Goal: Task Accomplishment & Management: Complete application form

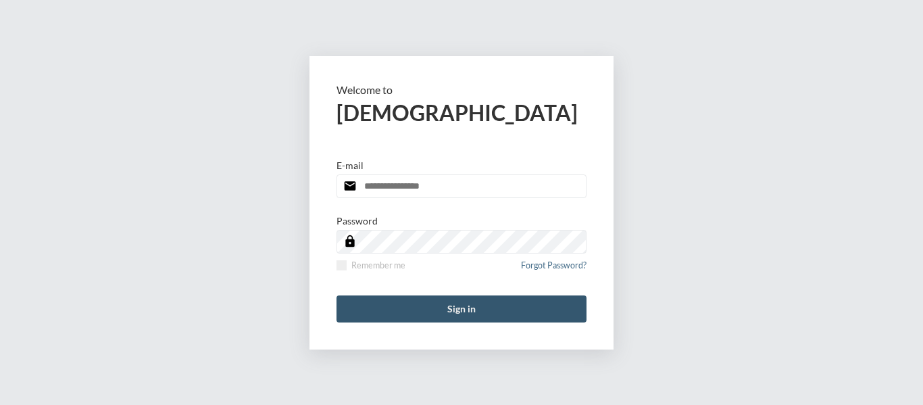
type input "**********"
click at [458, 311] on button "Sign in" at bounding box center [461, 308] width 250 height 27
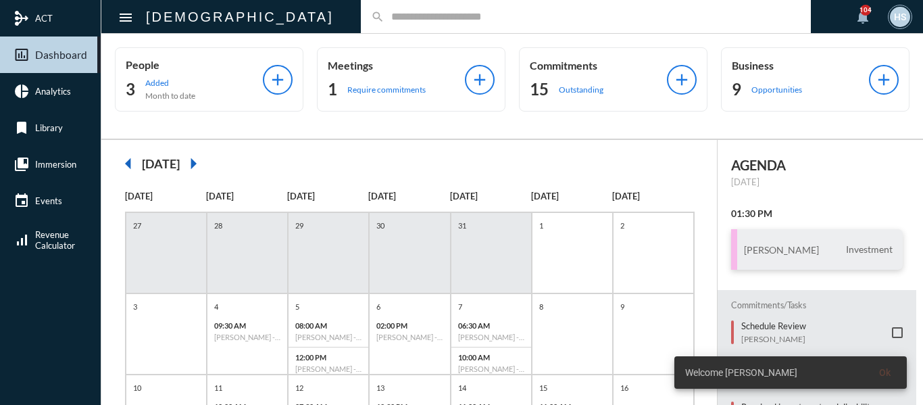
click at [384, 20] on input "text" at bounding box center [592, 16] width 416 height 11
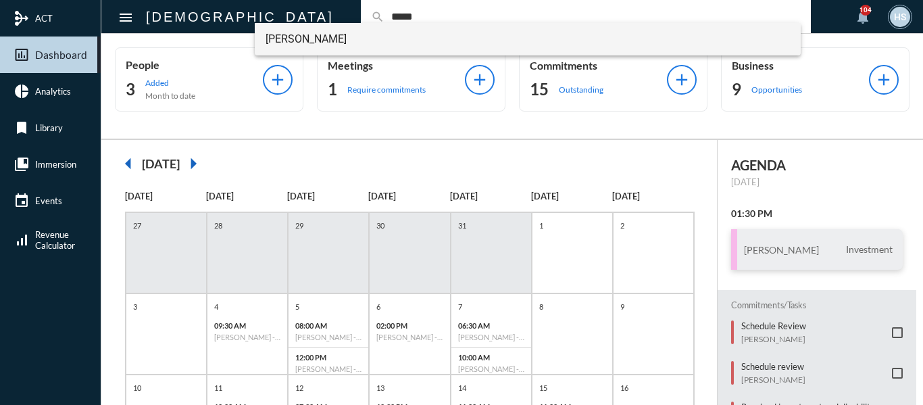
type input "*****"
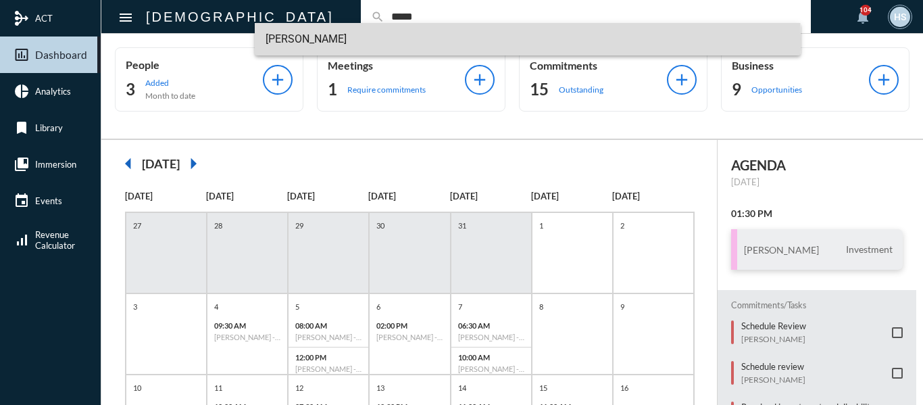
click at [305, 38] on span "[PERSON_NAME]" at bounding box center [527, 39] width 525 height 32
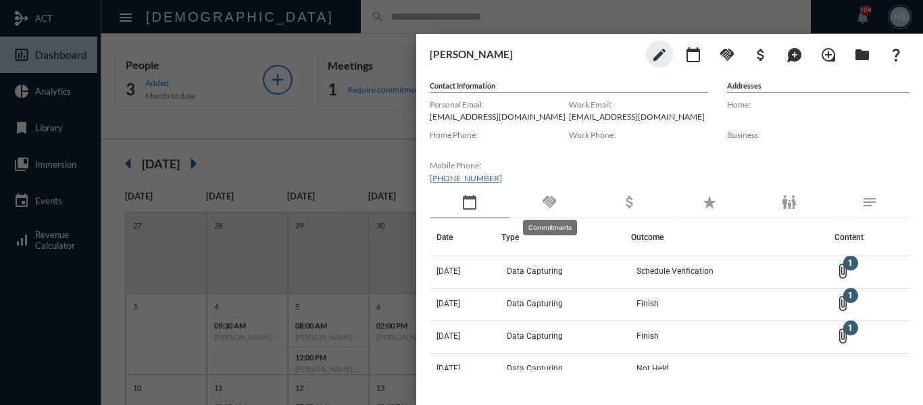
click at [550, 202] on mat-icon "handshake" at bounding box center [549, 202] width 16 height 16
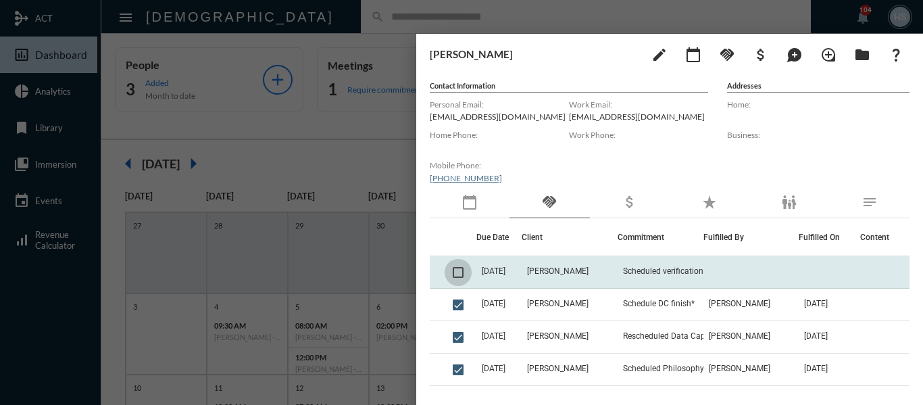
click at [458, 272] on span at bounding box center [458, 272] width 11 height 11
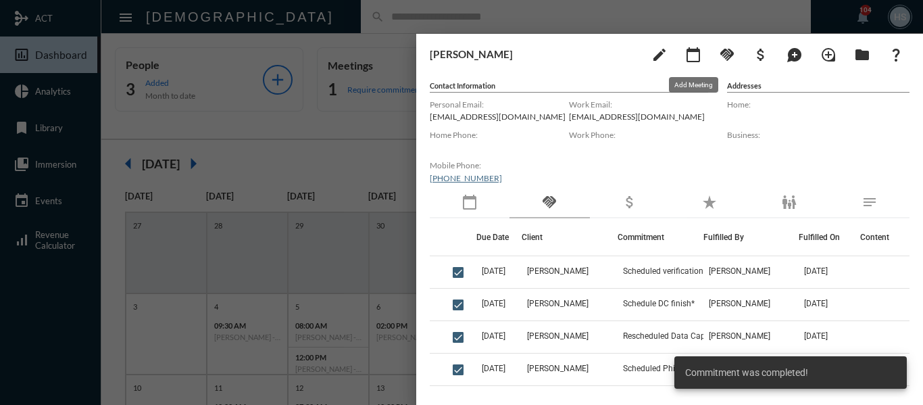
click at [697, 54] on mat-icon "calendar_today" at bounding box center [693, 55] width 16 height 16
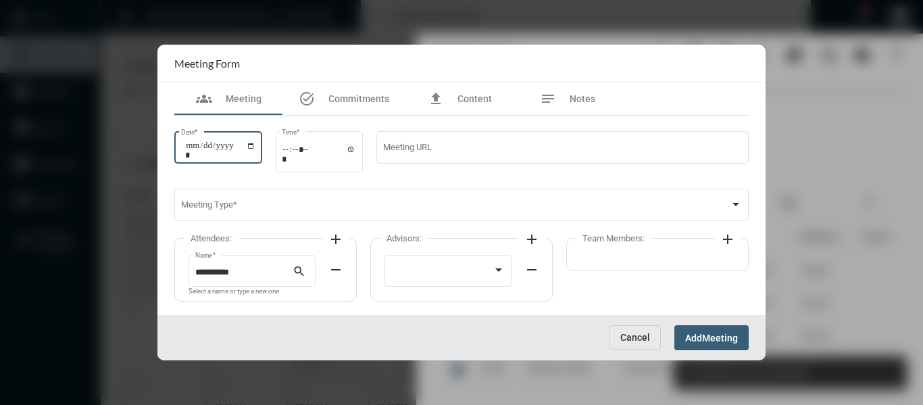
click at [255, 145] on input "Date *" at bounding box center [220, 149] width 70 height 19
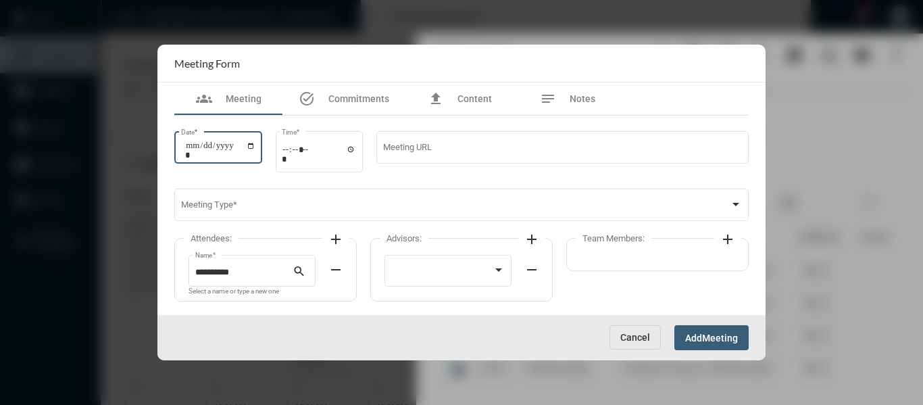
type input "**********"
click at [355, 151] on input "Time *" at bounding box center [319, 154] width 74 height 20
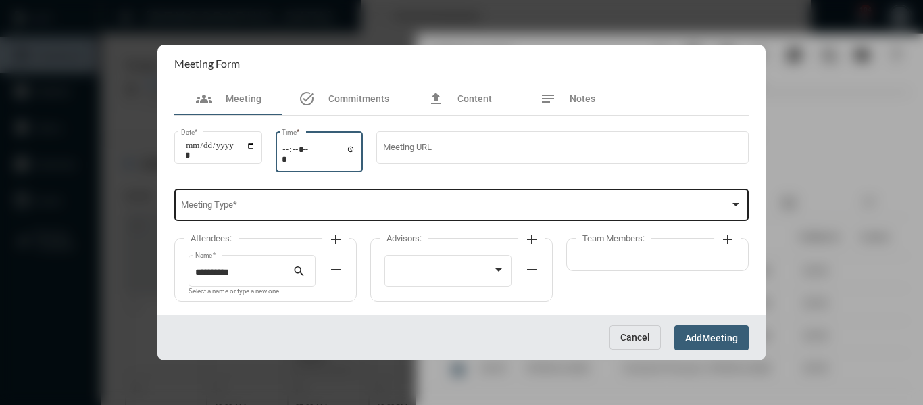
type input "*****"
click at [457, 198] on div "Meeting Type *" at bounding box center [461, 203] width 561 height 34
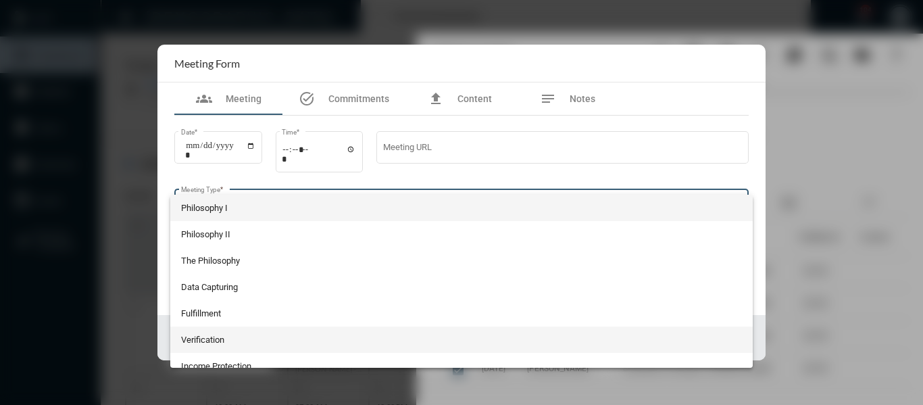
click at [195, 336] on span "Verification" at bounding box center [461, 339] width 561 height 26
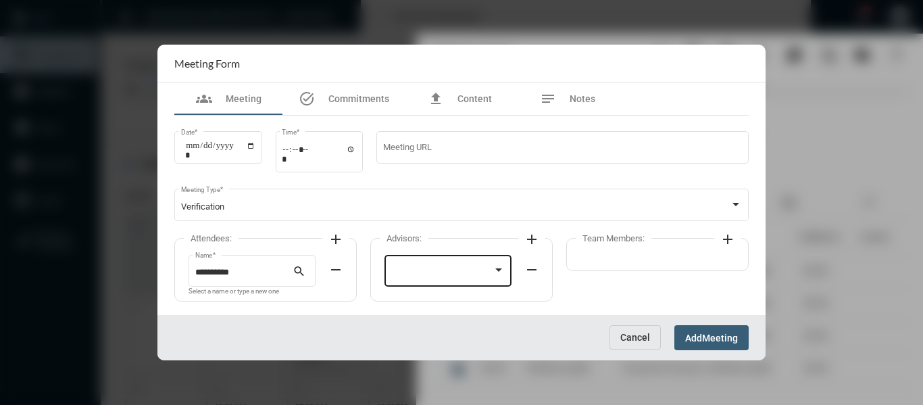
click at [431, 266] on div at bounding box center [448, 269] width 114 height 34
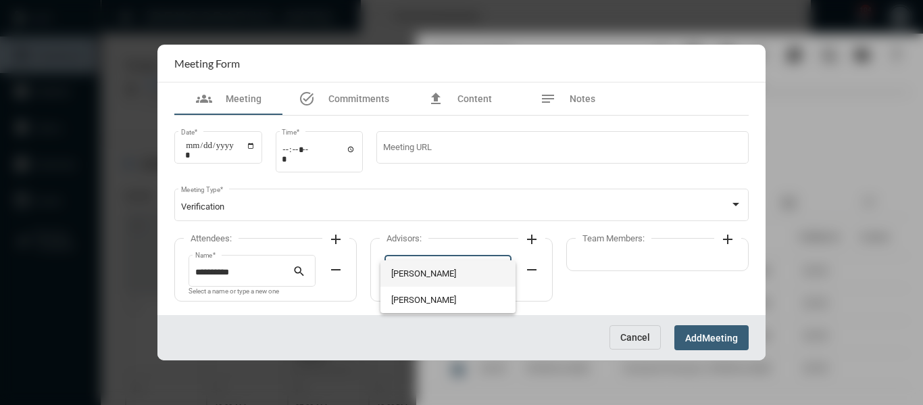
click at [432, 267] on span "[PERSON_NAME]" at bounding box center [448, 273] width 114 height 26
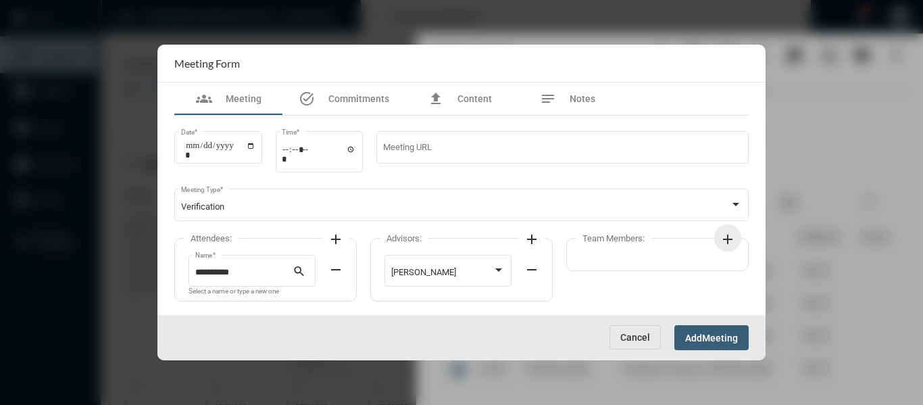
click at [723, 234] on mat-icon "add" at bounding box center [727, 239] width 16 height 16
click at [654, 267] on div at bounding box center [638, 272] width 102 height 10
click at [634, 272] on span "[PERSON_NAME]" at bounding box center [644, 273] width 114 height 26
click at [719, 344] on button "Add Meeting" at bounding box center [711, 337] width 74 height 25
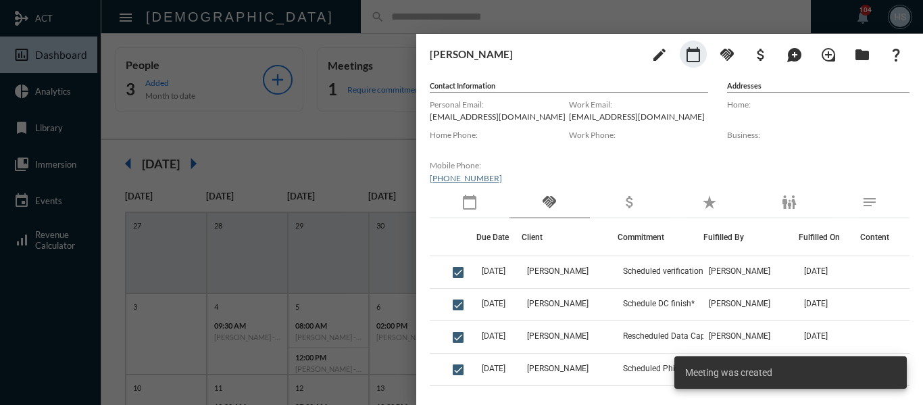
click at [362, 143] on div at bounding box center [461, 202] width 923 height 405
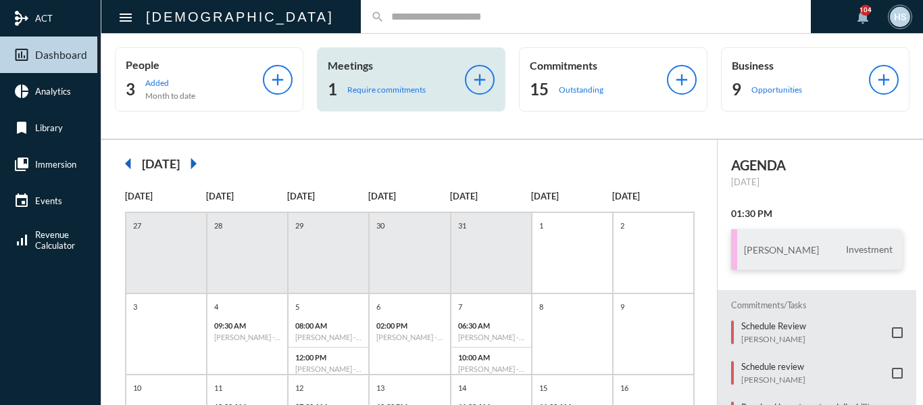
click at [368, 91] on p "Require commitments" at bounding box center [386, 89] width 78 height 10
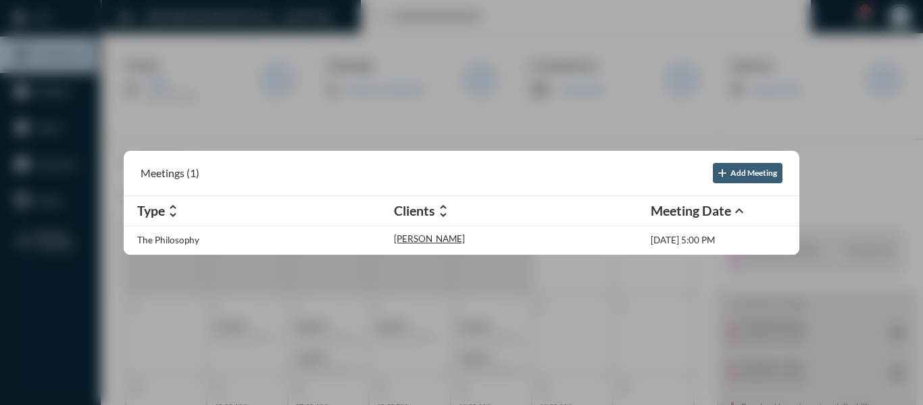
click at [408, 126] on div at bounding box center [461, 202] width 923 height 405
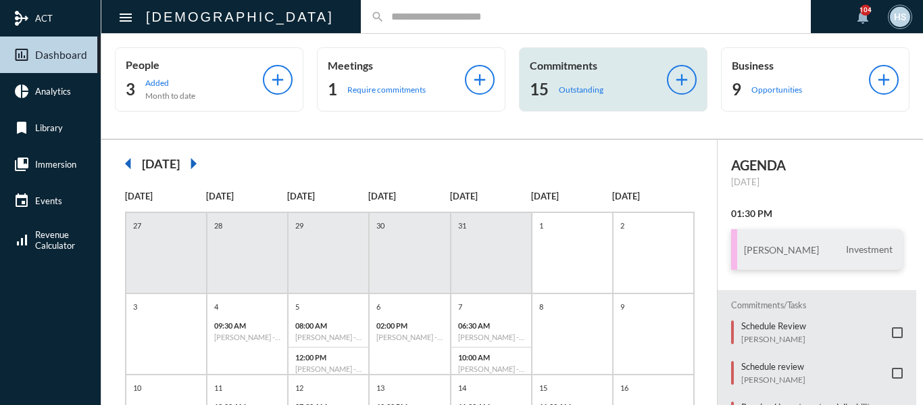
click at [573, 91] on p "Outstanding" at bounding box center [581, 89] width 45 height 10
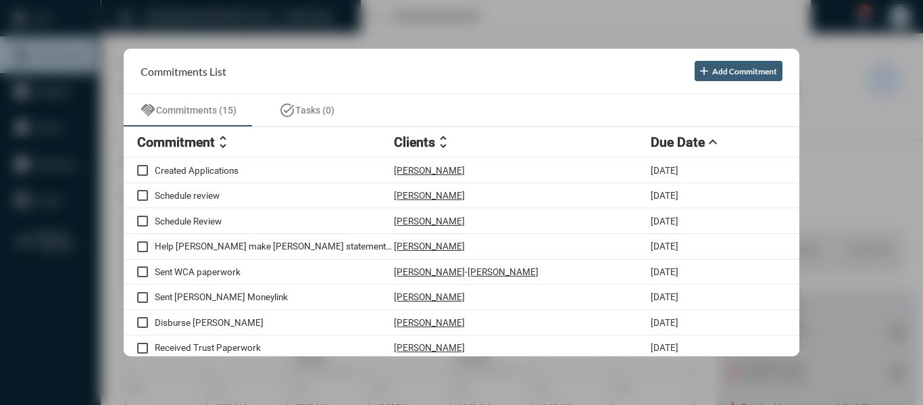
click at [456, 28] on div at bounding box center [461, 202] width 923 height 405
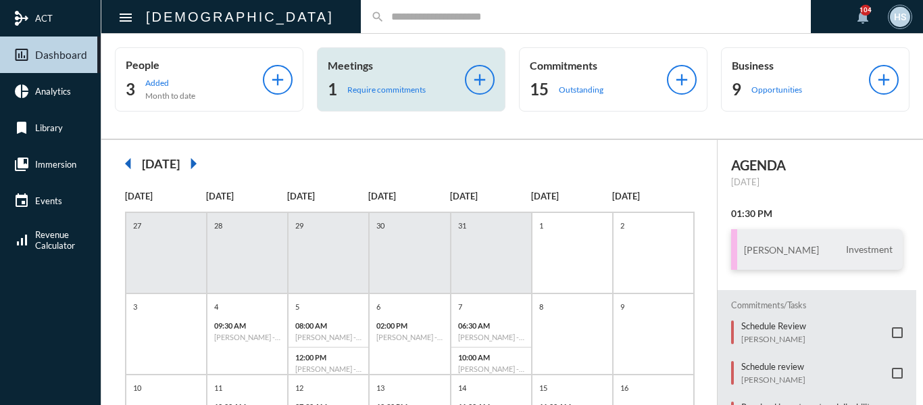
click at [362, 88] on p "Require commitments" at bounding box center [386, 89] width 78 height 10
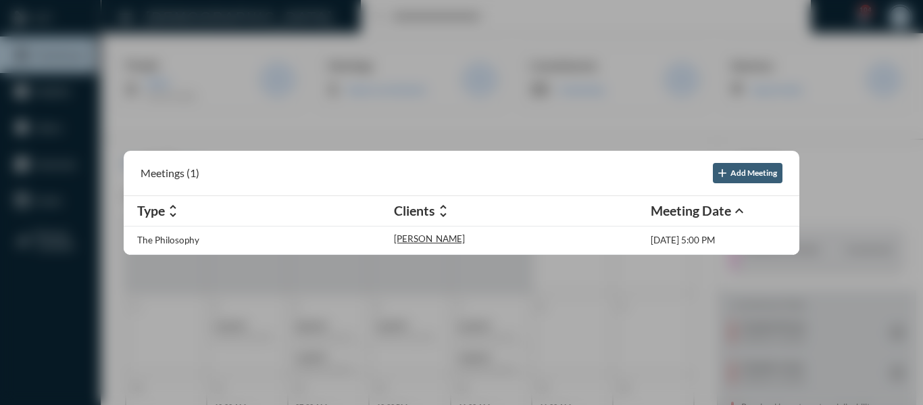
click at [482, 31] on div at bounding box center [461, 202] width 923 height 405
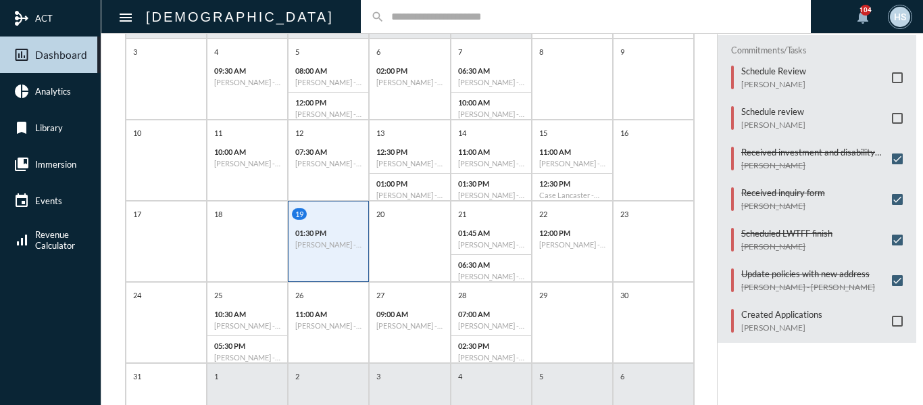
scroll to position [193, 0]
